Goal: Information Seeking & Learning: Learn about a topic

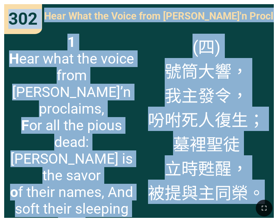
drag, startPoint x: 250, startPoint y: 197, endPoint x: 7, endPoint y: 15, distance: 304.0
click at [7, 3] on div "Hymnal Worship Hymnal Worship 詩頌崇拜 詩頌崇拜 473 429 301 302 302 302 Hear What the V…" at bounding box center [139, 3] width 273 height 0
copy div "302 302 Hear What the Voice from Heav'n Proclaims 安葬 Hear What the Voice from H…"
drag, startPoint x: 55, startPoint y: 34, endPoint x: 54, endPoint y: 15, distance: 18.8
click at [55, 34] on span "1 H ear what the voice from heav’n proclaims, F or all the pious dead: Sweet is…" at bounding box center [72, 134] width 126 height 200
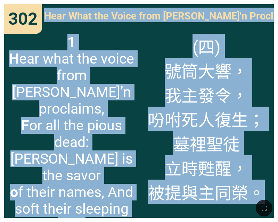
drag, startPoint x: 48, startPoint y: 16, endPoint x: 234, endPoint y: 211, distance: 269.8
click at [234, 3] on div "Hymnal Worship Hymnal Worship 詩頌崇拜 詩頌崇拜 473 429 301 302 302 302 Hear What the V…" at bounding box center [139, 3] width 273 height 0
copy div "Hear What the Voice from Heav'n Proclaims 安葬 Hear What the Voice from Heav'n Pr…"
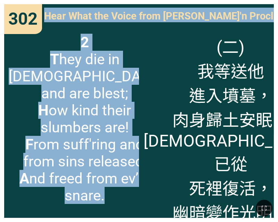
click at [29, 49] on span "2 T hey die in Jesus and are blest; H ow kind their slumbers are! F rom suff'ri…" at bounding box center [85, 119] width 152 height 170
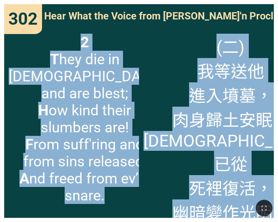
drag, startPoint x: 19, startPoint y: 39, endPoint x: 242, endPoint y: 202, distance: 276.7
click at [242, 3] on div "Hymnal Worship Hymnal Worship 詩頌崇拜 詩頌崇拜 473 429 301 302 302 302 Hear What the V…" at bounding box center [139, 3] width 273 height 0
copy div "2 T hey die in Jesus and are blest; H ow kind their slumbers are! F rom suff'ri…"
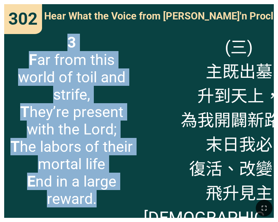
click at [19, 46] on span "3 F ar from this world of toil and strife, T hey’re present with the Lord; T he…" at bounding box center [72, 121] width 126 height 174
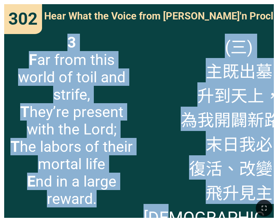
drag, startPoint x: 7, startPoint y: 38, endPoint x: 253, endPoint y: 207, distance: 298.2
click at [253, 3] on div "Hymnal Worship Hymnal Worship 詩頌崇拜 詩頌崇拜 473 429 301 302 302 302 Hear What the V…" at bounding box center [139, 3] width 273 height 0
copy div "3 F ar from this world of toil and strife, T hey’re present with the Lord; T he…"
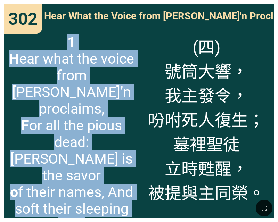
drag, startPoint x: 28, startPoint y: 43, endPoint x: 23, endPoint y: 43, distance: 4.9
click at [28, 43] on span "1 H ear what the voice from heav’n proclaims, F or all the pious dead: Sweet is…" at bounding box center [72, 134] width 126 height 200
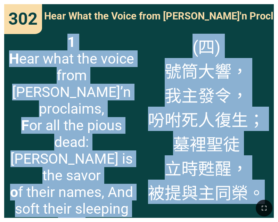
drag, startPoint x: 6, startPoint y: 36, endPoint x: 248, endPoint y: 204, distance: 294.6
click at [248, 3] on div "Hymnal Worship Hymnal Worship 詩頌崇拜 詩頌崇拜 473 429 301 302 302 302 Hear What the V…" at bounding box center [139, 3] width 273 height 0
copy div "1 H ear what the voice from heav’n proclaims, F or all the pious dead: Sweet is…"
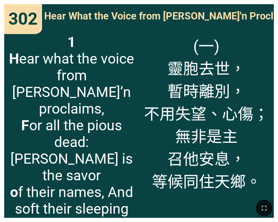
click at [171, 57] on span "(一) 靈胞去世， 暫時離別， 不用失望、心傷； 無非是主 召他安息， 等候同住天鄉。" at bounding box center [206, 113] width 125 height 158
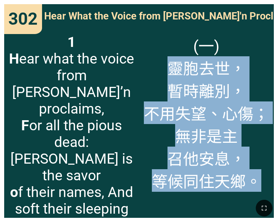
drag, startPoint x: 163, startPoint y: 60, endPoint x: 257, endPoint y: 185, distance: 156.2
click at [257, 185] on span "(一) 靈胞去世， 暫時離別， 不用失望、心傷； 無非是主 召他安息， 等候同住天鄉。" at bounding box center [206, 113] width 125 height 158
copy span "靈胞去世， 暫時離別， 不用失望、心傷； 無非是主 召他安息， 等候同住天鄉。"
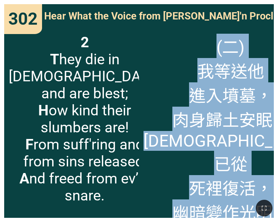
drag, startPoint x: 165, startPoint y: 54, endPoint x: 257, endPoint y: 198, distance: 170.7
click at [257, 3] on div "Hymnal Worship Hymnal Worship 詩頌崇拜 詩頌崇拜 473 429 301 302 302 302 Hear What the V…" at bounding box center [139, 3] width 273 height 0
click at [177, 65] on span "(二) 我等送他 進入墳墓， 肉身歸土安眠； 耶穌已從 死裡復活， 幽暗變作光明。" at bounding box center [231, 129] width 175 height 190
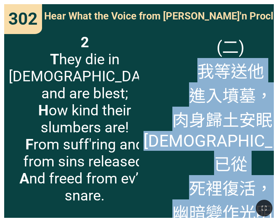
drag, startPoint x: 174, startPoint y: 65, endPoint x: 260, endPoint y: 199, distance: 159.2
click at [260, 3] on div "Hymnal Worship Hymnal Worship 詩頌崇拜 詩頌崇拜 473 429 301 302 302 302 Hear What the V…" at bounding box center [139, 3] width 273 height 0
copy span "我等送他 進入墳墓， 肉身歸土安眠； 耶穌已從 死裡復活， 幽暗變作光明。"
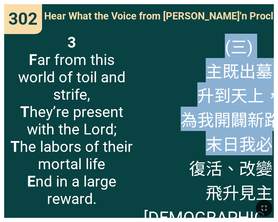
drag, startPoint x: 166, startPoint y: 38, endPoint x: 247, endPoint y: 154, distance: 141.2
click at [247, 154] on span "(三) 主既出墓 升到天上， 為我開闢新路； 末日我必 復活、改變， 飛升見主耶穌。" at bounding box center [239, 131] width 191 height 195
drag, startPoint x: 159, startPoint y: 65, endPoint x: 162, endPoint y: 68, distance: 4.7
click at [160, 65] on span "(三) 主既出墓 升到天上， 為我開闢新路； 末日我必 復活、改變， 飛升見主耶穌。" at bounding box center [239, 131] width 191 height 195
click at [175, 68] on span "(三) 主既出墓 升到天上， 為我開闢新路； 末日我必 復活、改變， 飛升見主耶穌。" at bounding box center [239, 131] width 191 height 195
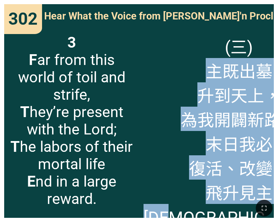
drag, startPoint x: 175, startPoint y: 68, endPoint x: 256, endPoint y: 195, distance: 150.6
click at [256, 3] on div "Hymnal Worship Hymnal Worship 詩頌崇拜 詩頌崇拜 473 429 301 302 302 302 Hear What the V…" at bounding box center [139, 3] width 273 height 0
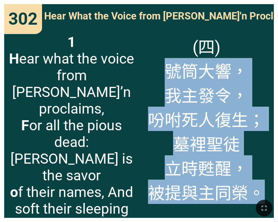
drag, startPoint x: 163, startPoint y: 64, endPoint x: 259, endPoint y: 199, distance: 165.1
click at [259, 3] on div "Hymnal Worship Hymnal Worship 詩頌崇拜 詩頌崇拜 473 429 301 302 302 302 Hear What the V…" at bounding box center [139, 3] width 273 height 0
copy span "號筒大響， 我主發令， 吩咐死人復生； 墓裡聖徒 立時甦醒， 被提與主同榮。"
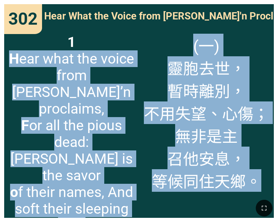
drag, startPoint x: 11, startPoint y: 51, endPoint x: 122, endPoint y: 200, distance: 185.1
click at [122, 3] on div "Hymnal Worship Hymnal Worship 詩頌崇拜 詩頌崇拜 473 429 301 302 302 302 Hear What the V…" at bounding box center [139, 3] width 273 height 0
click at [56, 77] on span "1 H ear what the voice from heav’n proclaims, F or all the pious dead: Sweet is…" at bounding box center [72, 134] width 126 height 200
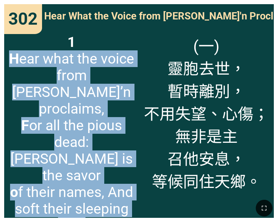
drag, startPoint x: 11, startPoint y: 55, endPoint x: 86, endPoint y: 193, distance: 156.5
click at [86, 193] on span "1 H ear what the voice from heav’n proclaims, F or all the pious dead: Sweet is…" at bounding box center [72, 134] width 126 height 200
copy span "H ear what the voice from heav’n proclaims, F or all the pious dead: Sweet is t…"
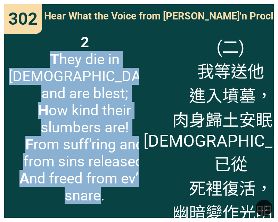
drag, startPoint x: 14, startPoint y: 53, endPoint x: 103, endPoint y: 188, distance: 161.8
click at [103, 188] on span "2 T hey die in Jesus and are blest; H ow kind their slumbers are! F rom suff'ri…" at bounding box center [85, 119] width 152 height 170
copy span "T hey die in Jesus and are blest; H ow kind their slumbers are! F rom suff'ring…"
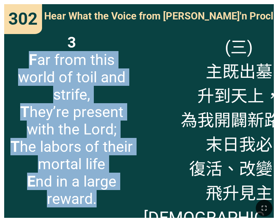
drag, startPoint x: 9, startPoint y: 58, endPoint x: 107, endPoint y: 186, distance: 161.6
click at [107, 186] on span "3 F ar from this world of toil and strife, T hey’re present with the Lord; T he…" at bounding box center [72, 121] width 126 height 174
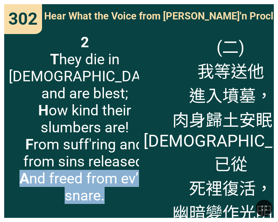
drag, startPoint x: 23, startPoint y: 164, endPoint x: 112, endPoint y: 188, distance: 92.4
click at [112, 188] on span "2 T hey die in Jesus and are blest; H ow kind their slumbers are! F rom suff'ri…" at bounding box center [85, 119] width 152 height 170
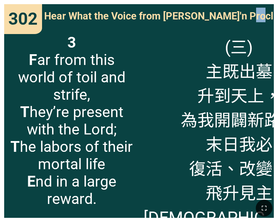
drag, startPoint x: 250, startPoint y: 17, endPoint x: 266, endPoint y: 15, distance: 16.4
click at [266, 15] on span "Hear What the Voice from Heav'n Proclaims 安葬" at bounding box center [181, 15] width 274 height 15
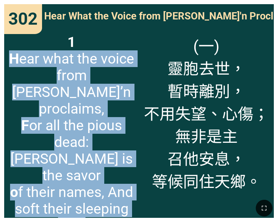
drag, startPoint x: 9, startPoint y: 55, endPoint x: 102, endPoint y: 187, distance: 161.5
click at [102, 187] on span "1 H ear what the voice from heav’n proclaims, F or all the pious dead: Sweet is…" at bounding box center [72, 134] width 126 height 200
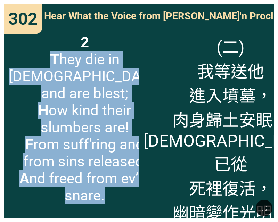
drag, startPoint x: 16, startPoint y: 57, endPoint x: 107, endPoint y: 190, distance: 161.0
click at [107, 190] on span "2 T hey die in Jesus and are blest; H ow kind their slumbers are! F rom suff'ri…" at bounding box center [85, 119] width 152 height 170
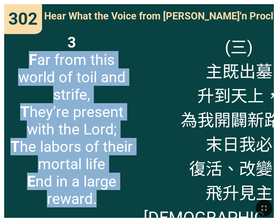
drag, startPoint x: 10, startPoint y: 56, endPoint x: 106, endPoint y: 192, distance: 166.1
click at [106, 192] on span "3 F ar from this world of toil and strife, T hey’re present with the Lord; T he…" at bounding box center [72, 121] width 126 height 174
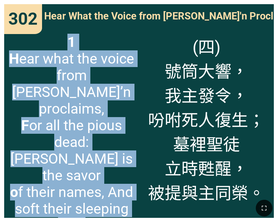
drag, startPoint x: 8, startPoint y: 56, endPoint x: 93, endPoint y: 153, distance: 129.6
click at [98, 192] on div "1 H ear what the voice from heav’n proclaims, F or all the pious dead: Sweet is…" at bounding box center [71, 123] width 135 height 189
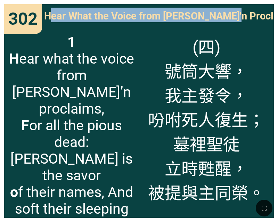
drag, startPoint x: 51, startPoint y: 16, endPoint x: 232, endPoint y: 17, distance: 180.8
click at [232, 17] on span "Hear What the Voice from Heav'n Proclaims 安葬" at bounding box center [181, 15] width 274 height 15
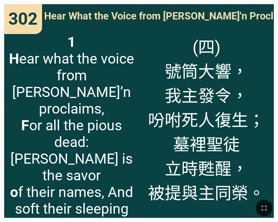
click at [45, 16] on div "Hear What the Voice from Heav'n Proclaims 安葬" at bounding box center [139, 16] width 270 height 25
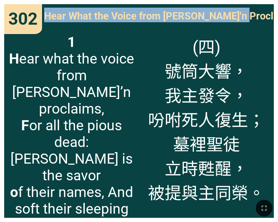
drag, startPoint x: 47, startPoint y: 15, endPoint x: 230, endPoint y: 19, distance: 183.0
click at [244, 18] on span "Hear What the Voice from Heav'n Proclaims 安葬" at bounding box center [181, 15] width 274 height 15
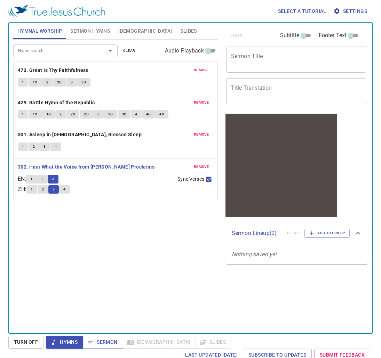
click at [31, 177] on button "1" at bounding box center [31, 179] width 10 height 8
click at [23, 143] on button "1" at bounding box center [23, 147] width 10 height 8
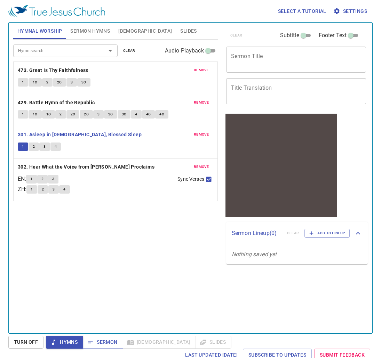
click at [36, 148] on button "2" at bounding box center [34, 147] width 10 height 8
click at [46, 147] on button "3" at bounding box center [44, 147] width 10 height 8
drag, startPoint x: 58, startPoint y: 148, endPoint x: 72, endPoint y: 40, distance: 109.4
click at [58, 148] on button "4" at bounding box center [55, 147] width 10 height 8
